Goal: Check status: Check status

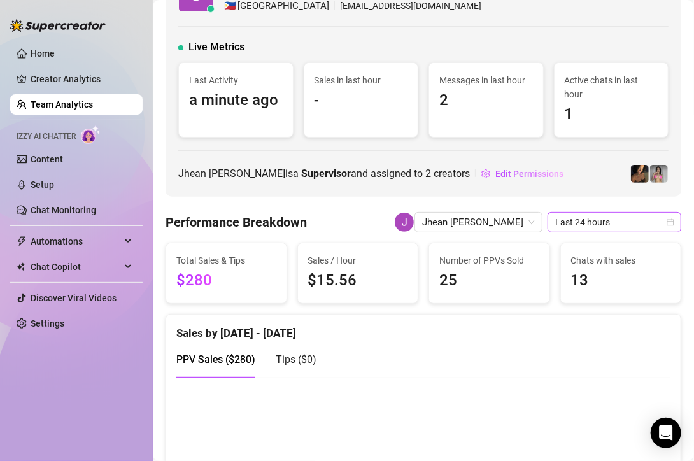
scroll to position [46, 0]
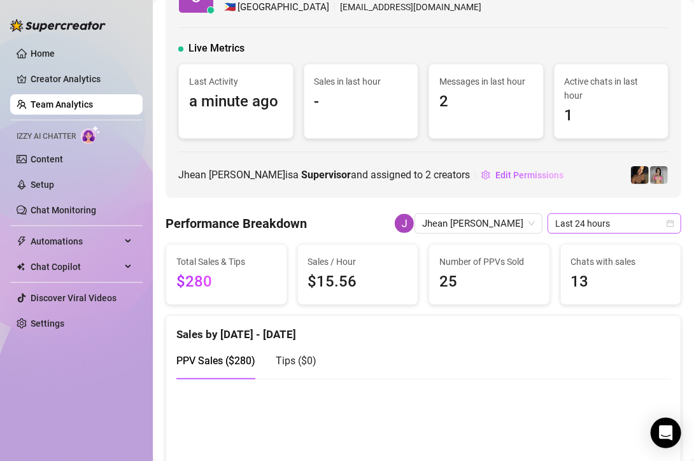
click at [559, 221] on span "Last 24 hours" at bounding box center [615, 223] width 118 height 19
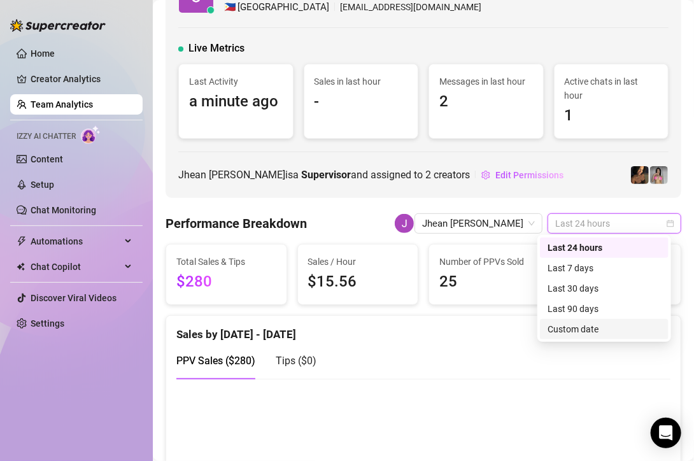
click at [573, 326] on div "Custom date" at bounding box center [604, 329] width 113 height 14
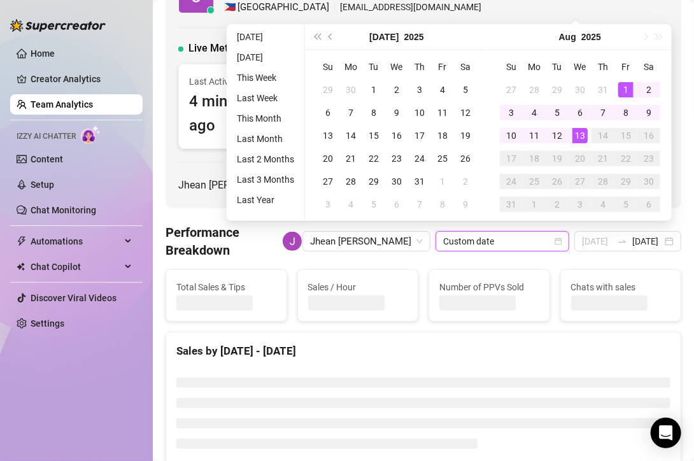
click at [619, 84] on div "1" at bounding box center [626, 89] width 15 height 15
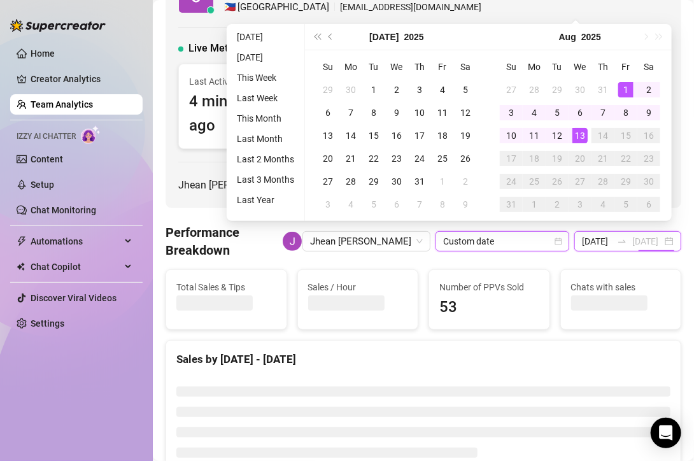
type input "[DATE]"
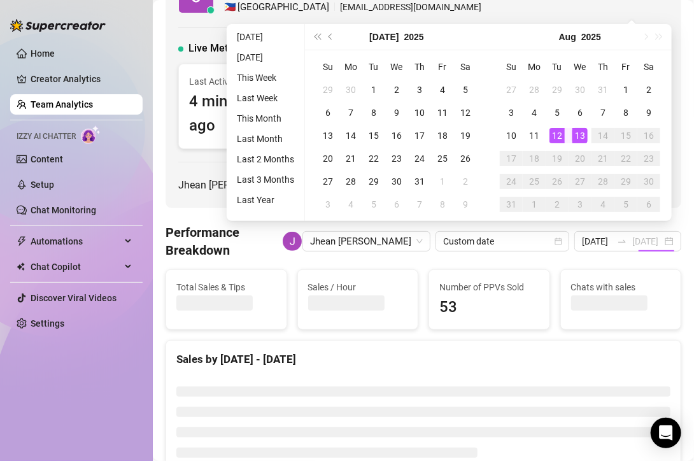
click at [576, 136] on div "13" at bounding box center [580, 135] width 15 height 15
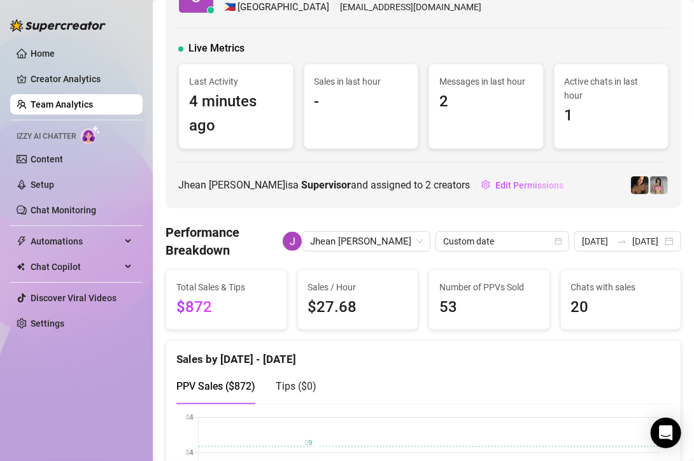
click at [622, 87] on span "Active chats in last hour" at bounding box center [612, 89] width 94 height 28
click at [596, 239] on input "[DATE]" at bounding box center [597, 241] width 30 height 14
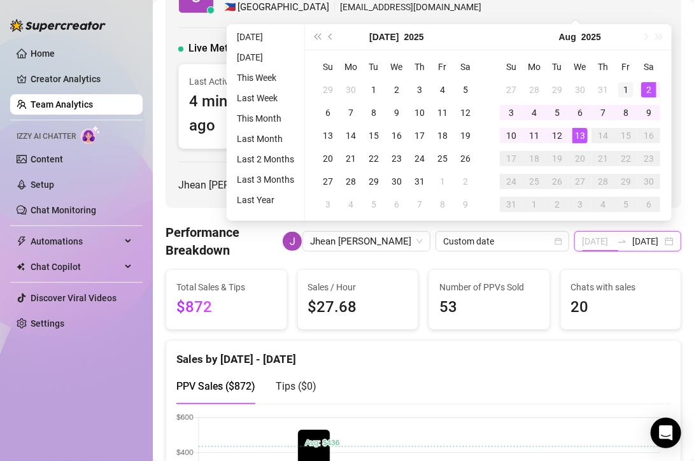
type input "[DATE]"
click at [624, 93] on div "1" at bounding box center [626, 89] width 15 height 15
type input "[DATE]"
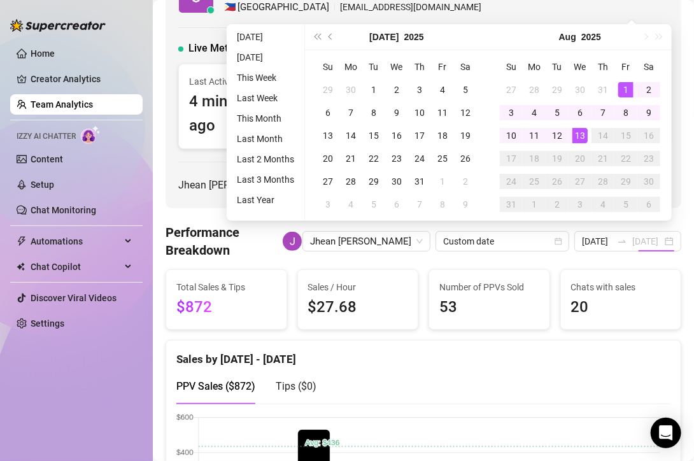
click at [582, 141] on div "13" at bounding box center [580, 135] width 15 height 15
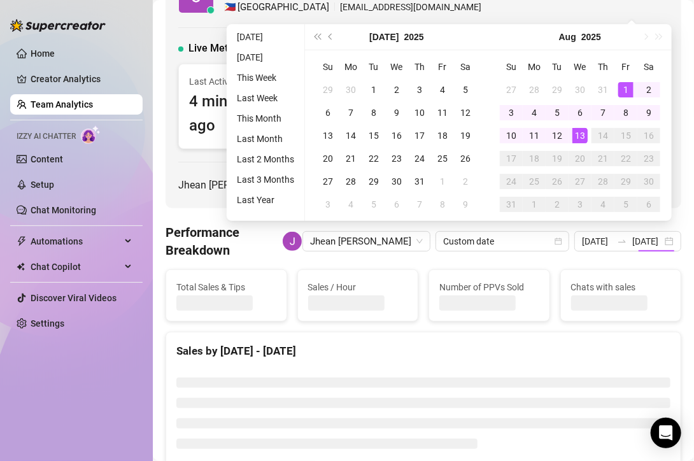
type input "[DATE]"
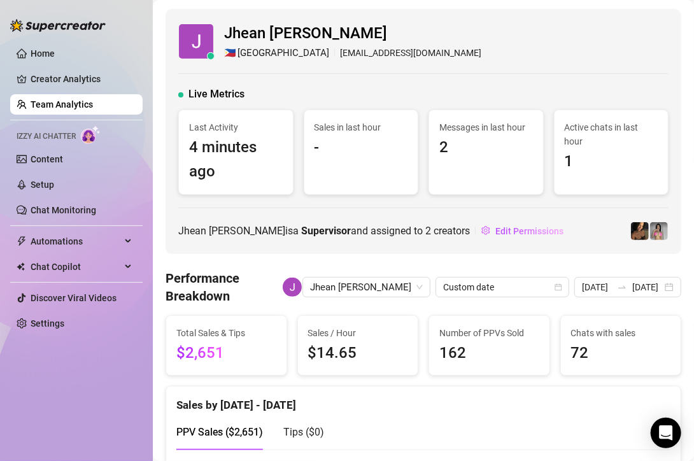
click at [362, 244] on div "Jhean [PERSON_NAME] 🇵🇭 Manila [EMAIL_ADDRESS][DOMAIN_NAME] Live Metrics Last Ac…" at bounding box center [424, 131] width 516 height 245
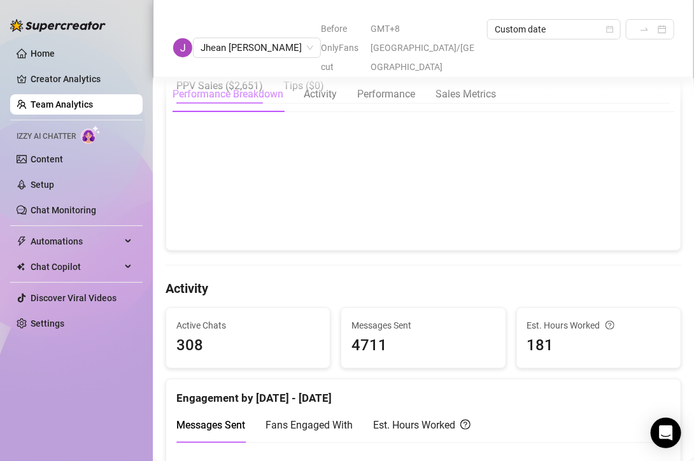
scroll to position [349, 0]
